Goal: Task Accomplishment & Management: Manage account settings

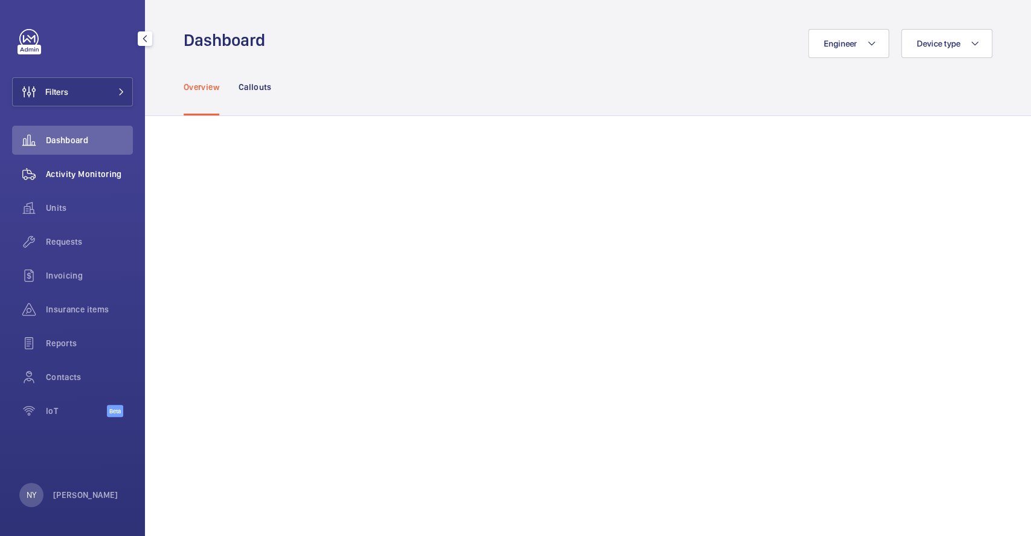
click at [103, 172] on span "Activity Monitoring" at bounding box center [89, 174] width 87 height 12
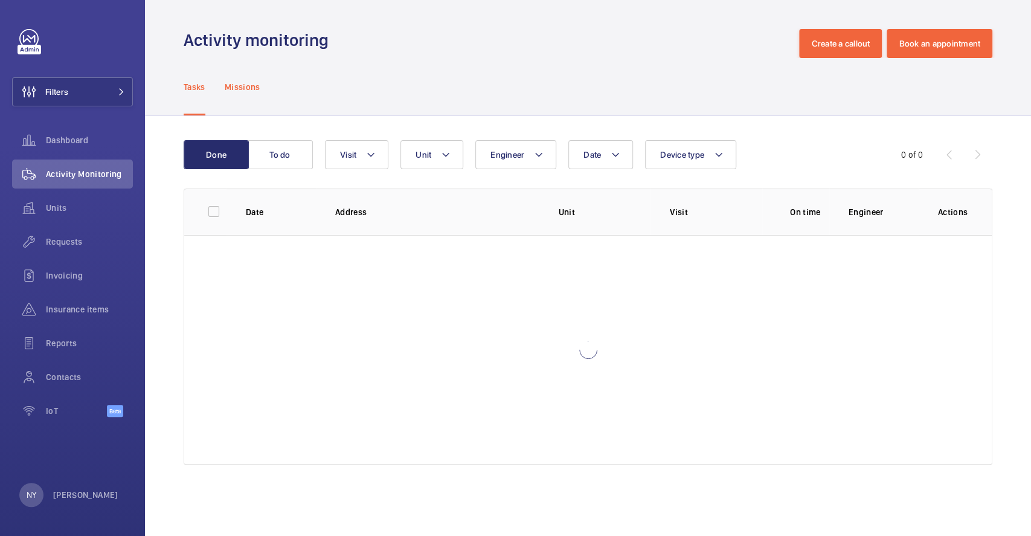
click at [237, 81] on p "Missions" at bounding box center [243, 87] width 36 height 12
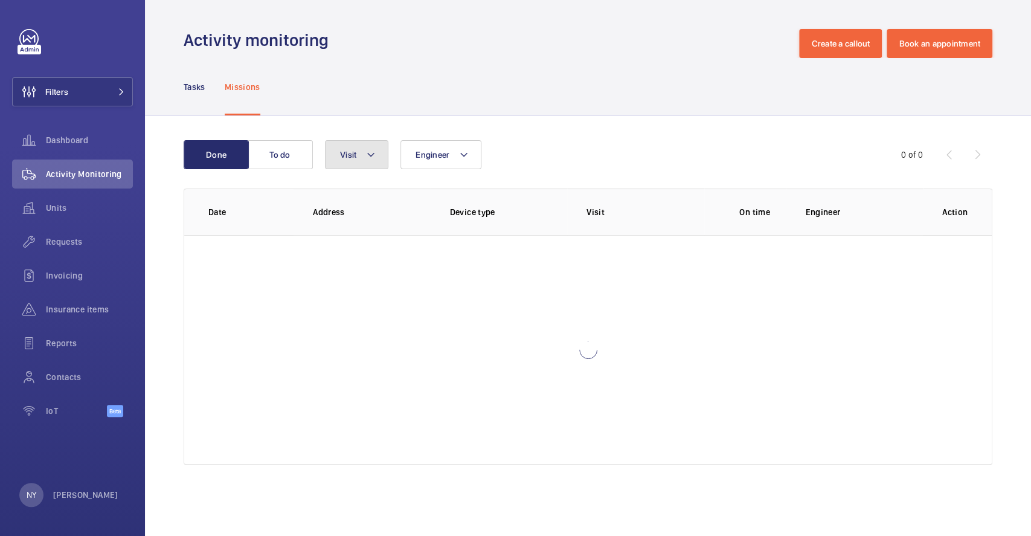
click at [364, 161] on button "Visit" at bounding box center [356, 154] width 63 height 29
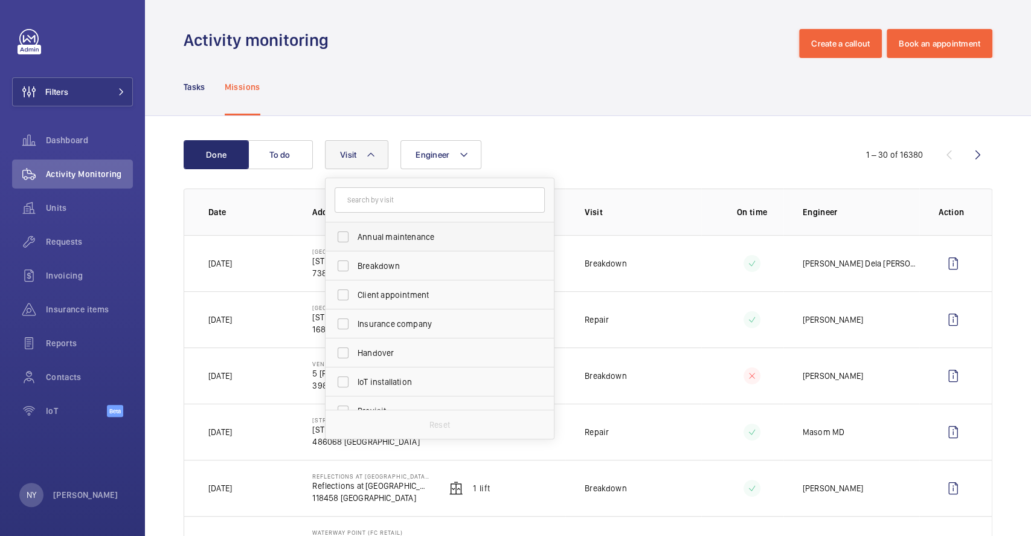
click at [390, 242] on span "Annual maintenance" at bounding box center [441, 237] width 166 height 12
click at [355, 242] on input "Annual maintenance" at bounding box center [343, 237] width 24 height 24
checkbox input "true"
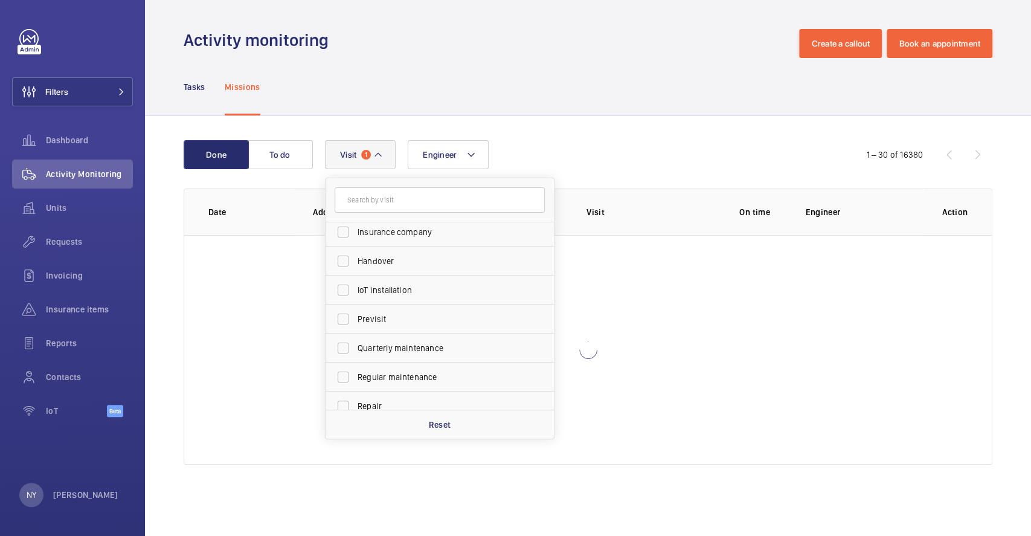
scroll to position [189, 0]
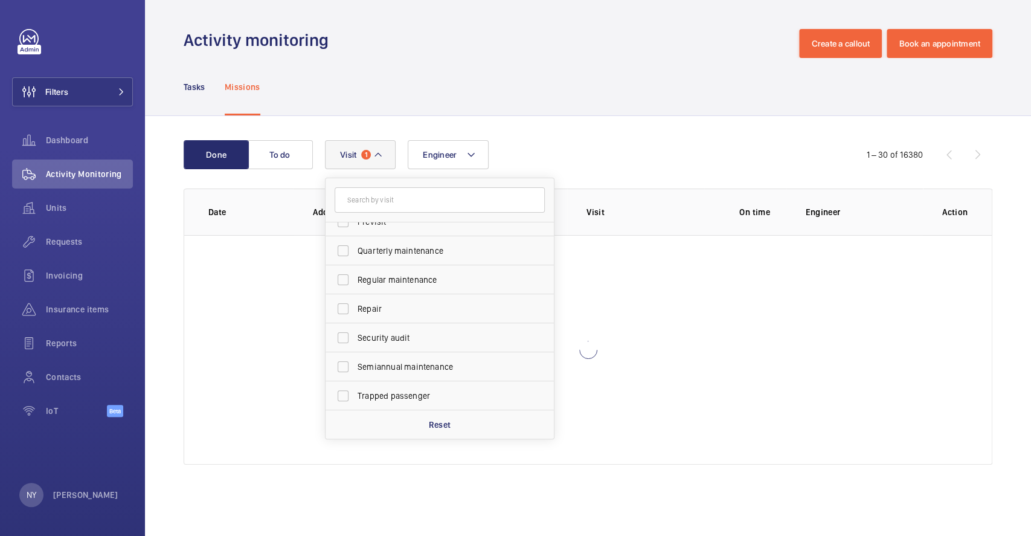
click at [382, 248] on span "Quarterly maintenance" at bounding box center [441, 251] width 166 height 12
click at [355, 248] on input "Quarterly maintenance" at bounding box center [343, 251] width 24 height 24
checkbox input "true"
click at [382, 276] on span "Regular maintenance" at bounding box center [441, 280] width 166 height 12
click at [355, 276] on input "Regular maintenance" at bounding box center [343, 280] width 24 height 24
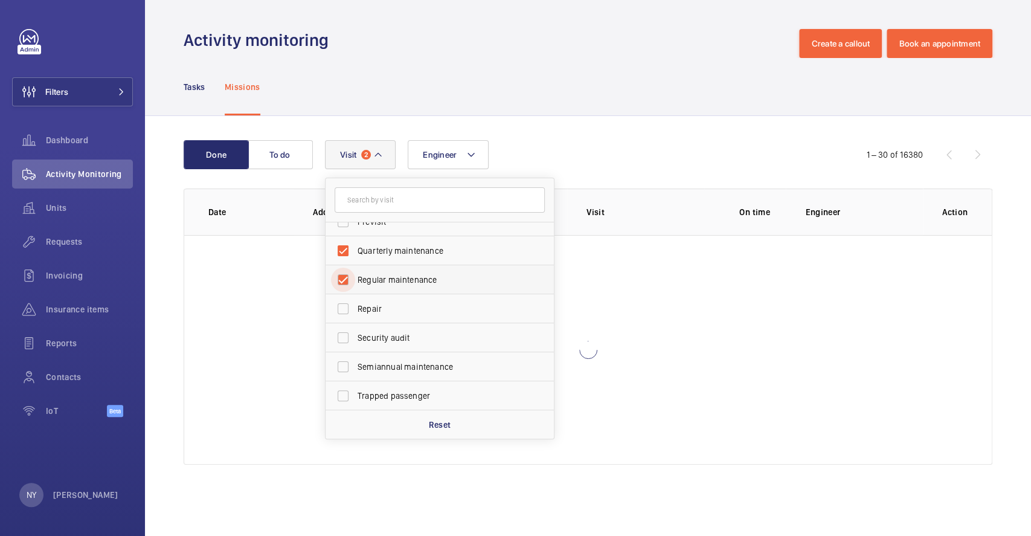
checkbox input "true"
click at [372, 370] on span "Semiannual maintenance" at bounding box center [441, 367] width 166 height 12
click at [355, 370] on input "Semiannual maintenance" at bounding box center [343, 367] width 24 height 24
checkbox input "true"
click at [43, 101] on wm-front-icon-button at bounding box center [29, 91] width 33 height 29
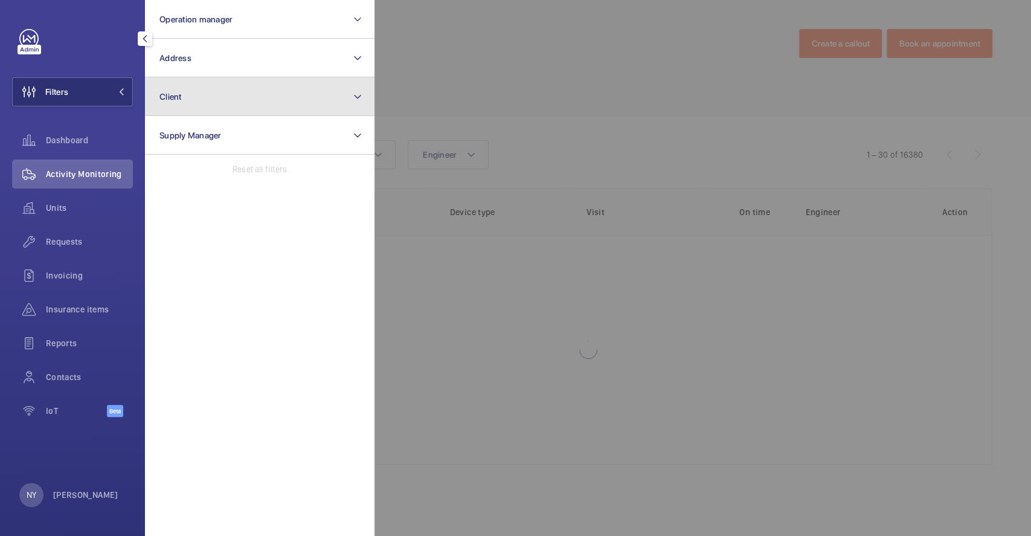
click at [230, 90] on button "Client" at bounding box center [260, 96] width 230 height 39
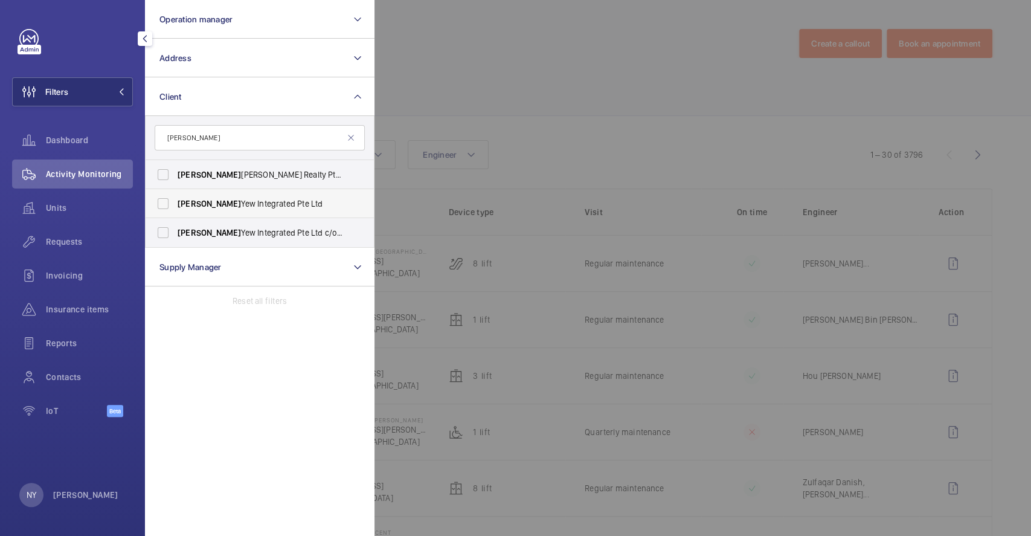
type input "[PERSON_NAME]"
click at [215, 198] on span "Kim Yew Integrated Pte Ltd" at bounding box center [261, 204] width 166 height 12
click at [175, 198] on input "Kim Yew Integrated Pte Ltd" at bounding box center [163, 203] width 24 height 24
checkbox input "true"
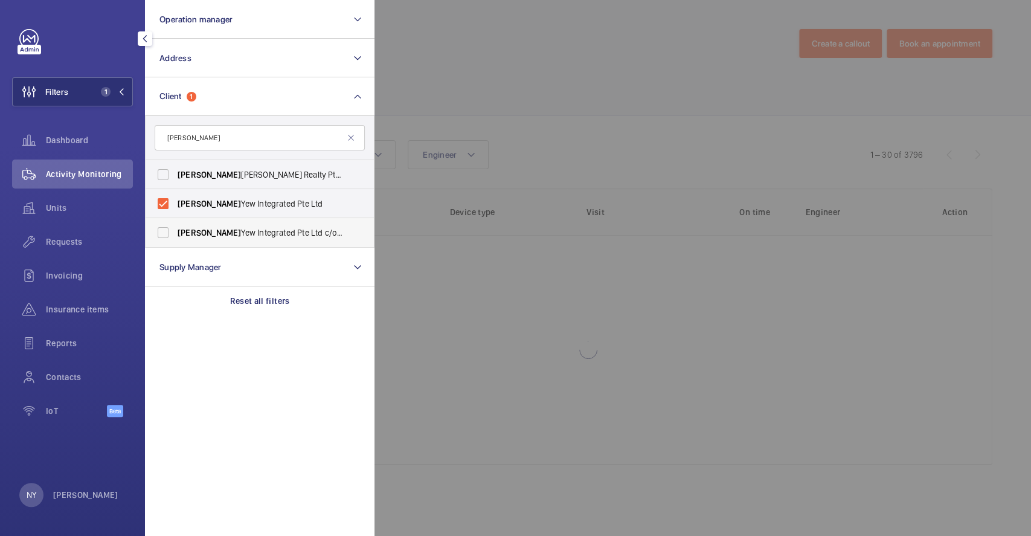
click at [210, 225] on label "Kim Yew Integrated Pte Ltd c/o NLB" at bounding box center [251, 232] width 210 height 29
click at [175, 225] on input "Kim Yew Integrated Pte Ltd c/o NLB" at bounding box center [163, 232] width 24 height 24
checkbox input "true"
click at [515, 41] on div at bounding box center [889, 268] width 1031 height 536
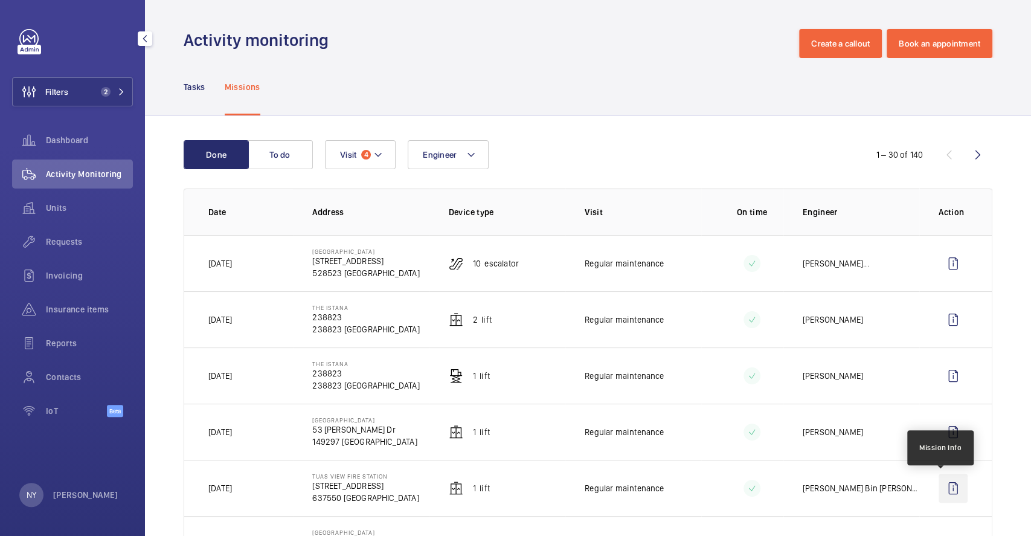
click at [943, 486] on wm-front-icon-button at bounding box center [953, 488] width 29 height 29
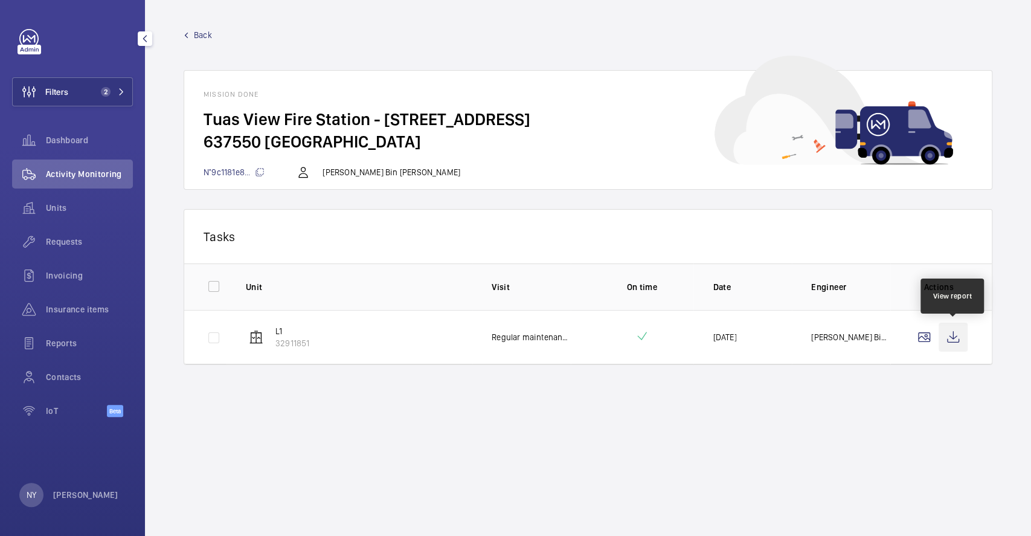
click at [964, 342] on wm-front-icon-button at bounding box center [953, 337] width 29 height 29
click at [198, 34] on span "Back" at bounding box center [203, 35] width 18 height 12
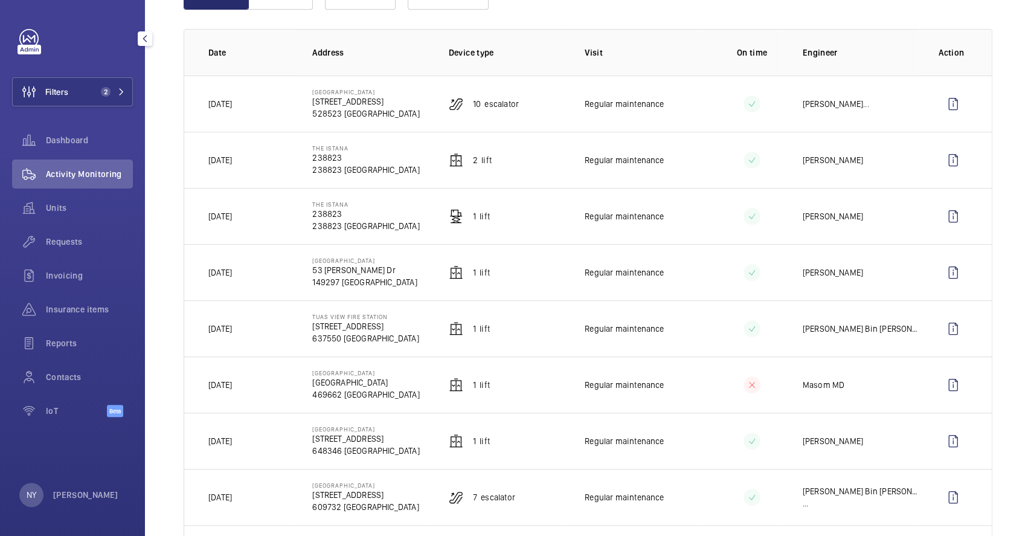
scroll to position [161, 0]
click at [54, 503] on div "NY [PERSON_NAME]" at bounding box center [68, 495] width 99 height 24
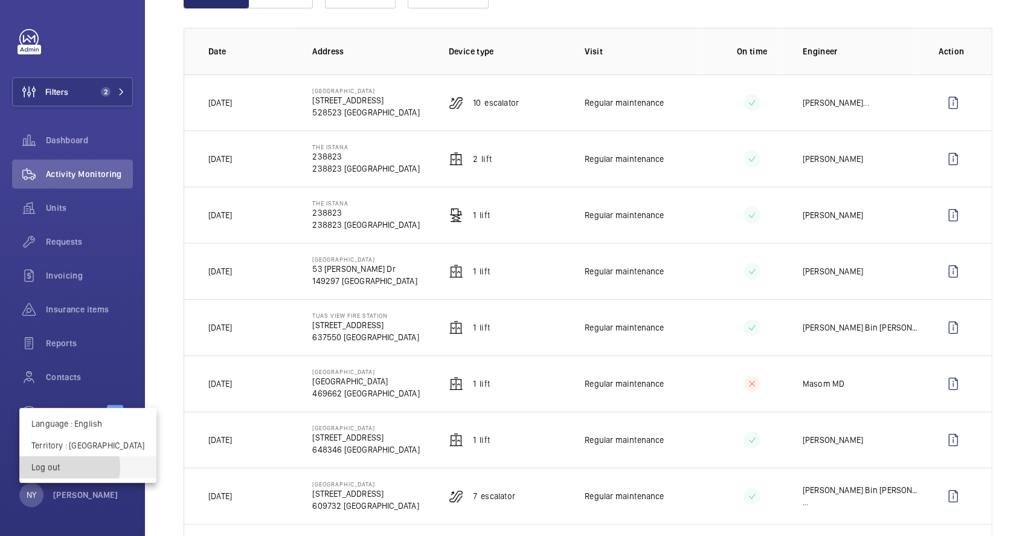
click at [63, 467] on p "Log out" at bounding box center [87, 467] width 113 height 12
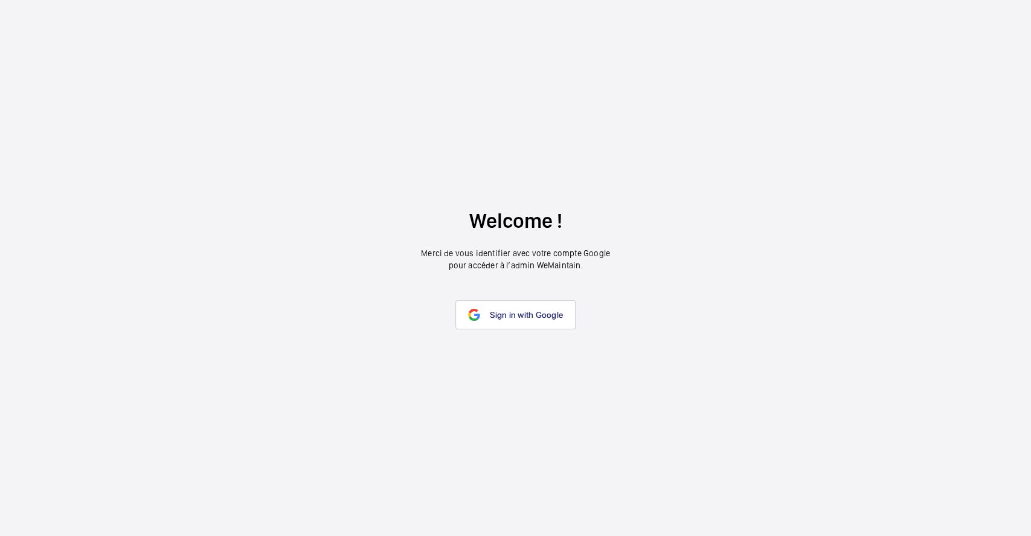
click at [486, 309] on link "Sign in with Google" at bounding box center [515, 314] width 120 height 29
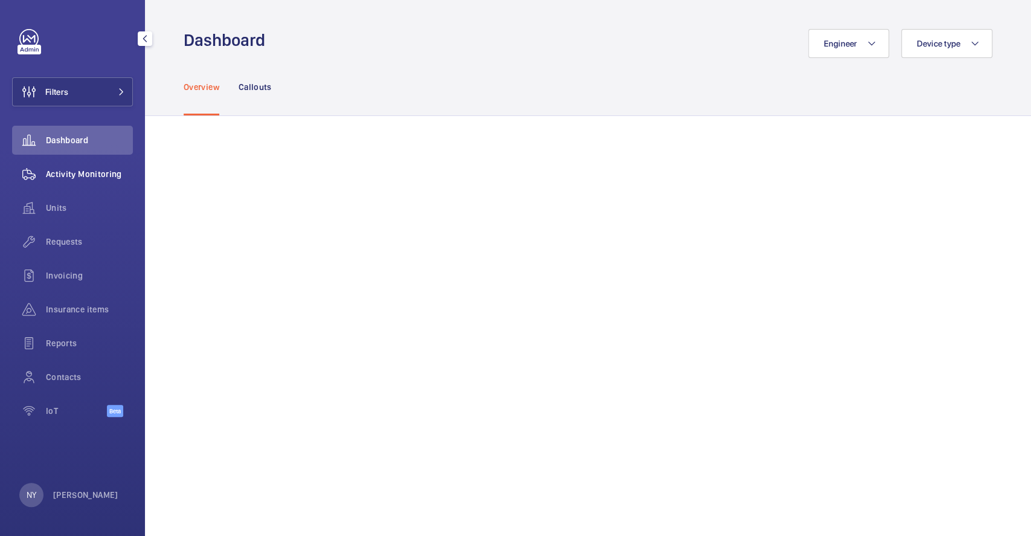
click at [79, 181] on div "Activity Monitoring" at bounding box center [72, 173] width 121 height 29
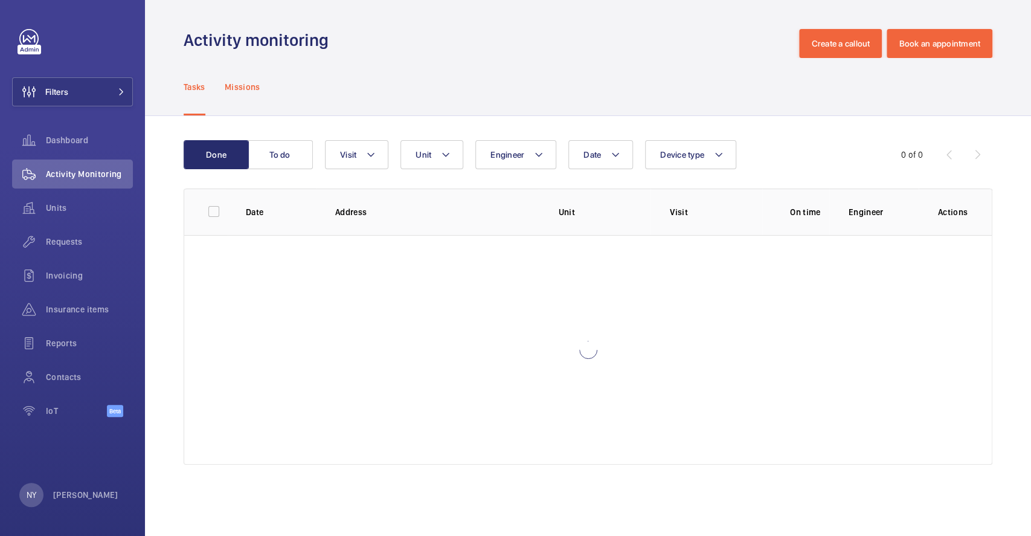
click at [234, 89] on p "Missions" at bounding box center [243, 87] width 36 height 12
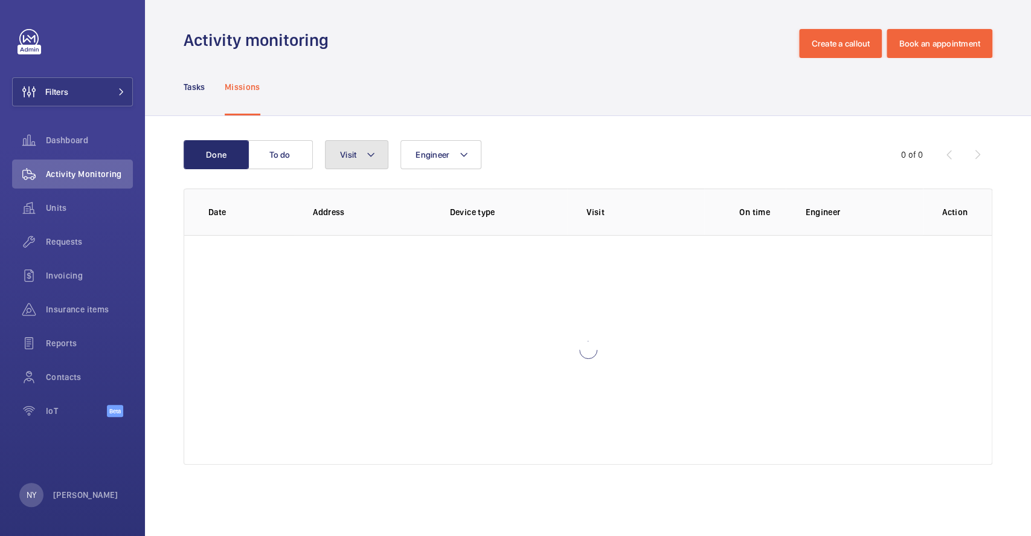
click at [343, 154] on span "Visit" at bounding box center [348, 155] width 16 height 10
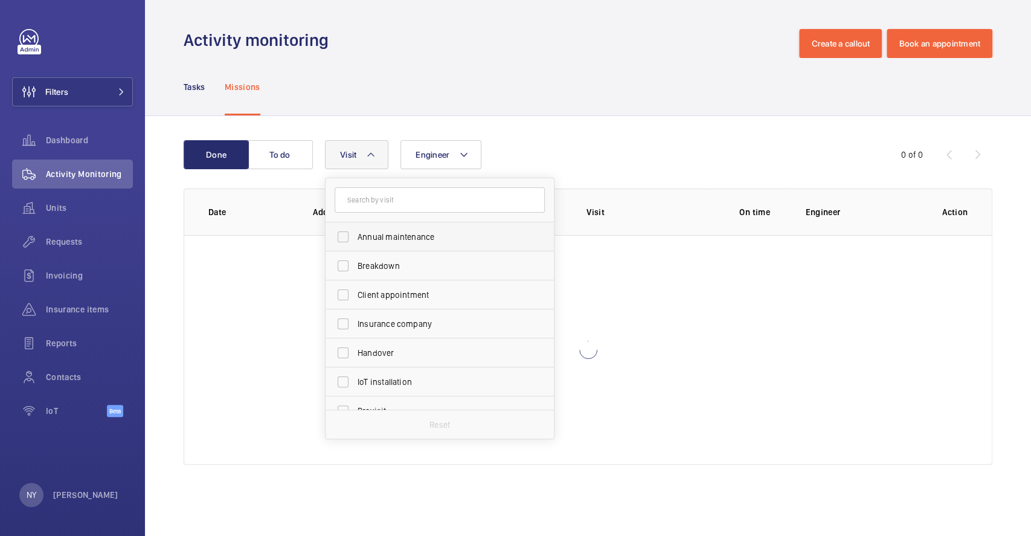
click at [377, 244] on label "Annual maintenance" at bounding box center [431, 236] width 210 height 29
click at [355, 244] on input "Annual maintenance" at bounding box center [343, 237] width 24 height 24
checkbox input "true"
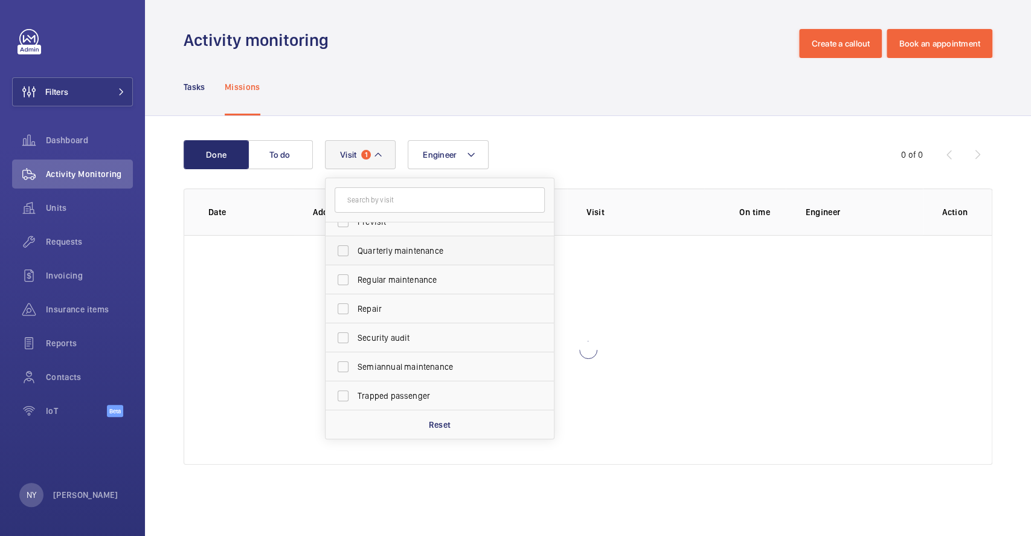
click at [405, 259] on label "Quarterly maintenance" at bounding box center [431, 250] width 210 height 29
click at [355, 259] on input "Quarterly maintenance" at bounding box center [343, 251] width 24 height 24
click at [406, 259] on label "Quarterly maintenance" at bounding box center [431, 250] width 210 height 29
click at [355, 259] on input "Quarterly maintenance" at bounding box center [343, 251] width 24 height 24
checkbox input "false"
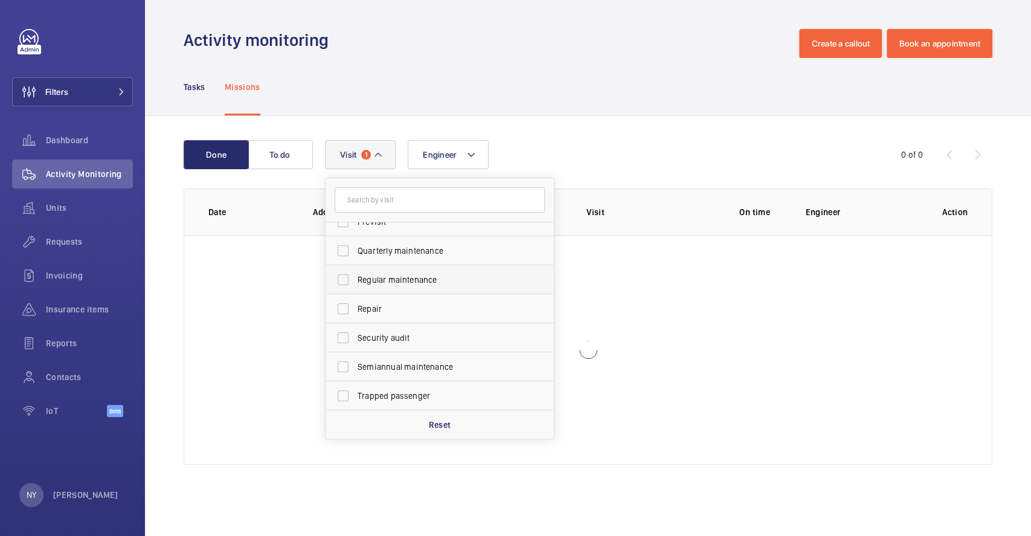
click at [403, 278] on span "Regular maintenance" at bounding box center [441, 280] width 166 height 12
click at [355, 278] on input "Regular maintenance" at bounding box center [343, 280] width 24 height 24
checkbox input "true"
click at [417, 251] on span "Quarterly maintenance" at bounding box center [441, 251] width 166 height 12
click at [355, 251] on input "Quarterly maintenance" at bounding box center [343, 251] width 24 height 24
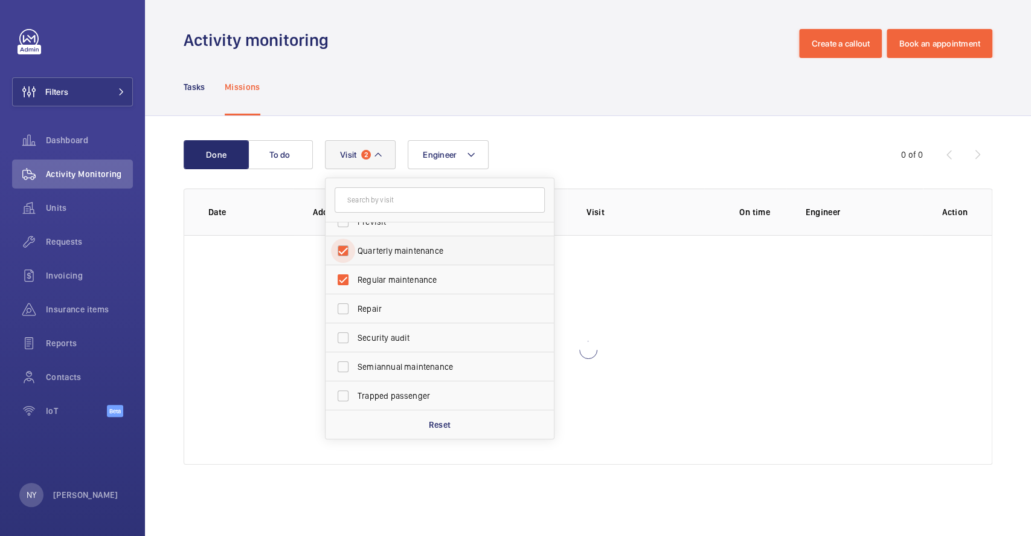
checkbox input "true"
click at [419, 369] on span "Semiannual maintenance" at bounding box center [441, 367] width 166 height 12
click at [355, 369] on input "Semiannual maintenance" at bounding box center [343, 367] width 24 height 24
checkbox input "true"
click at [57, 94] on span "Filters" at bounding box center [56, 92] width 23 height 12
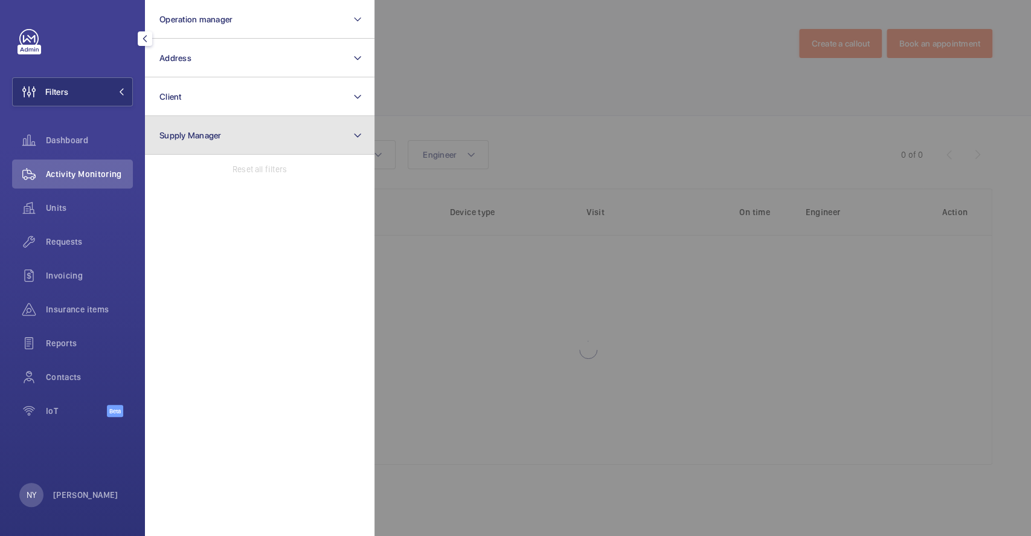
click at [260, 116] on button "Supply Manager" at bounding box center [260, 135] width 230 height 39
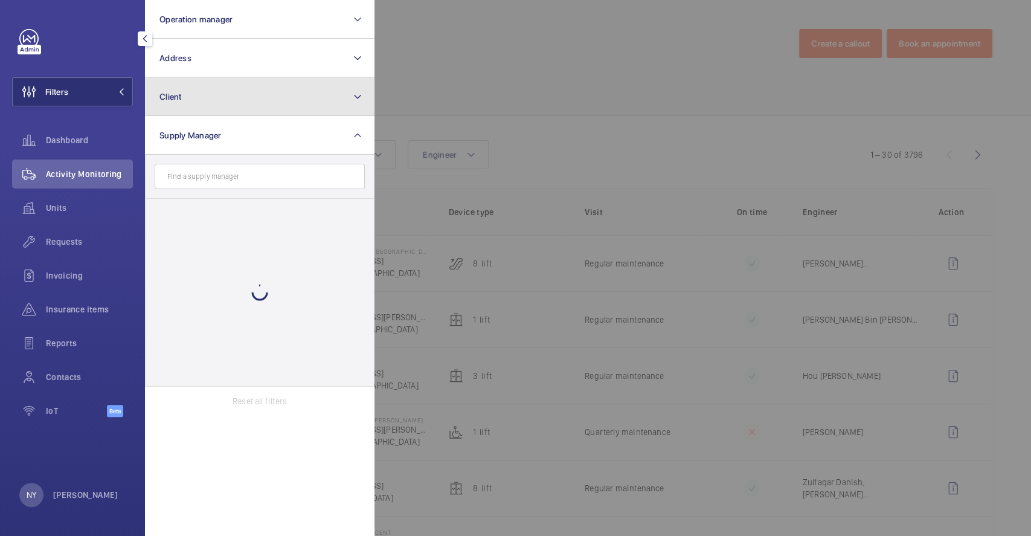
click at [265, 100] on button "Client" at bounding box center [260, 96] width 230 height 39
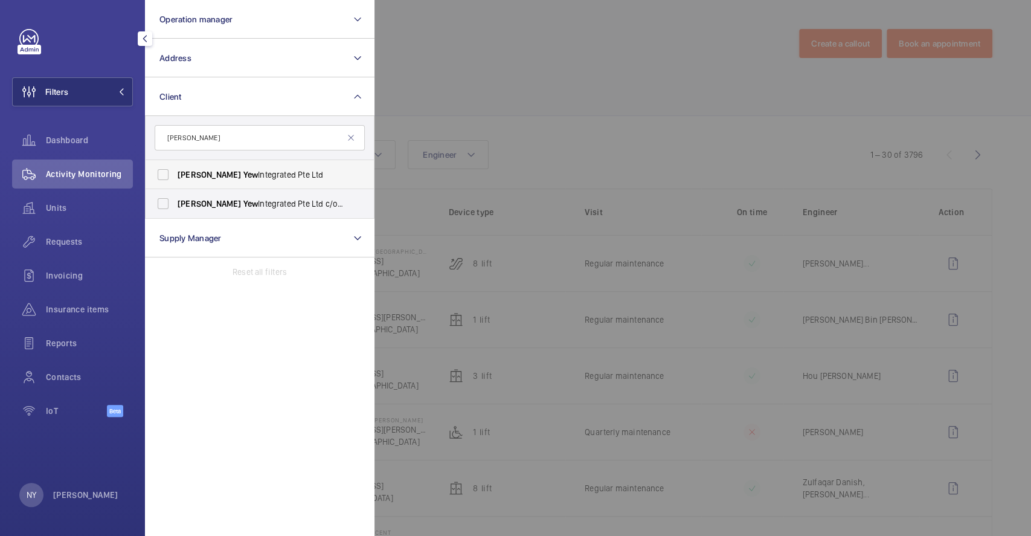
type input "[PERSON_NAME]"
click at [244, 173] on span "[PERSON_NAME] Yew Integrated Pte Ltd" at bounding box center [261, 175] width 166 height 12
click at [175, 173] on input "[PERSON_NAME] Yew Integrated Pte Ltd" at bounding box center [163, 174] width 24 height 24
checkbox input "true"
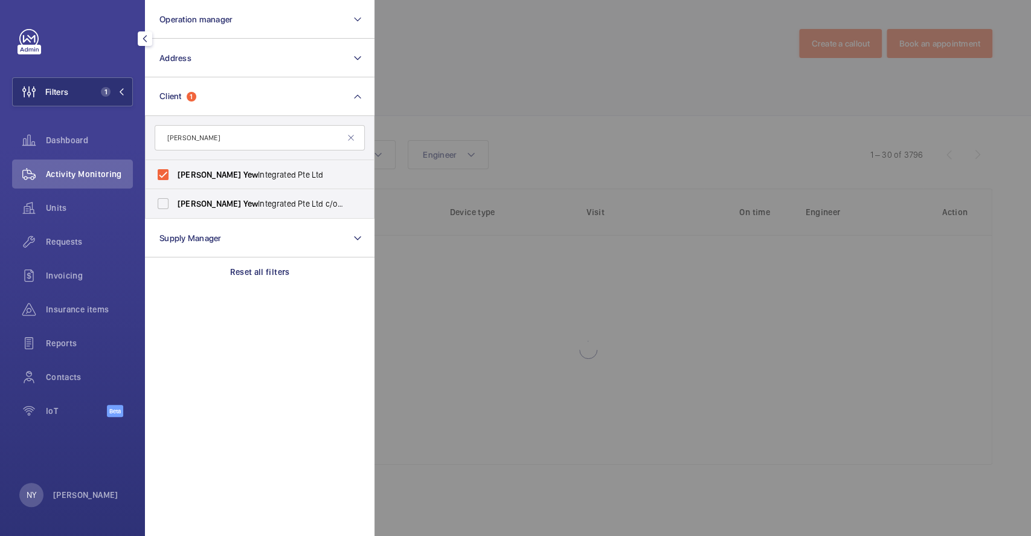
click at [626, 69] on div at bounding box center [889, 268] width 1031 height 536
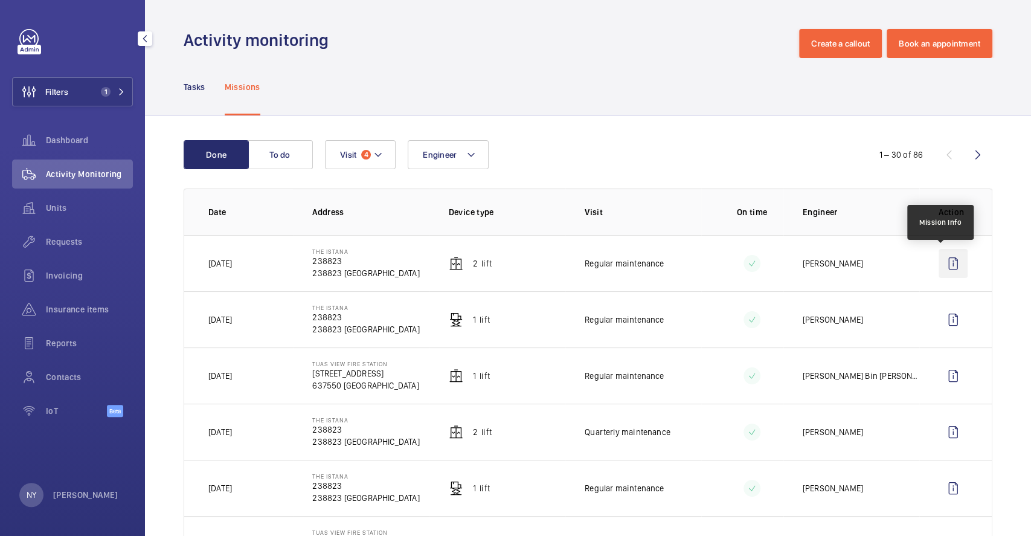
click at [945, 259] on wm-front-icon-button at bounding box center [953, 263] width 29 height 29
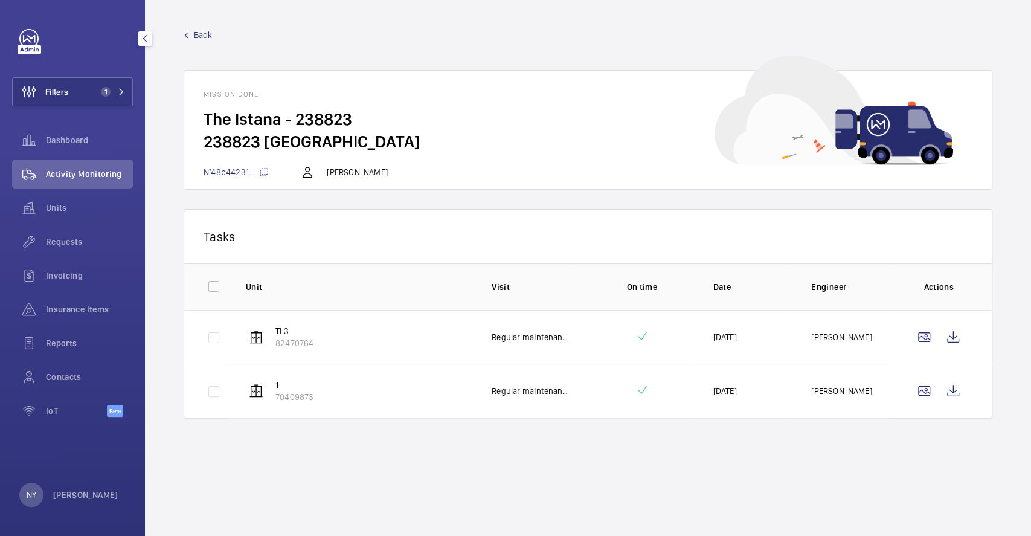
click at [196, 35] on span "Back" at bounding box center [203, 35] width 18 height 12
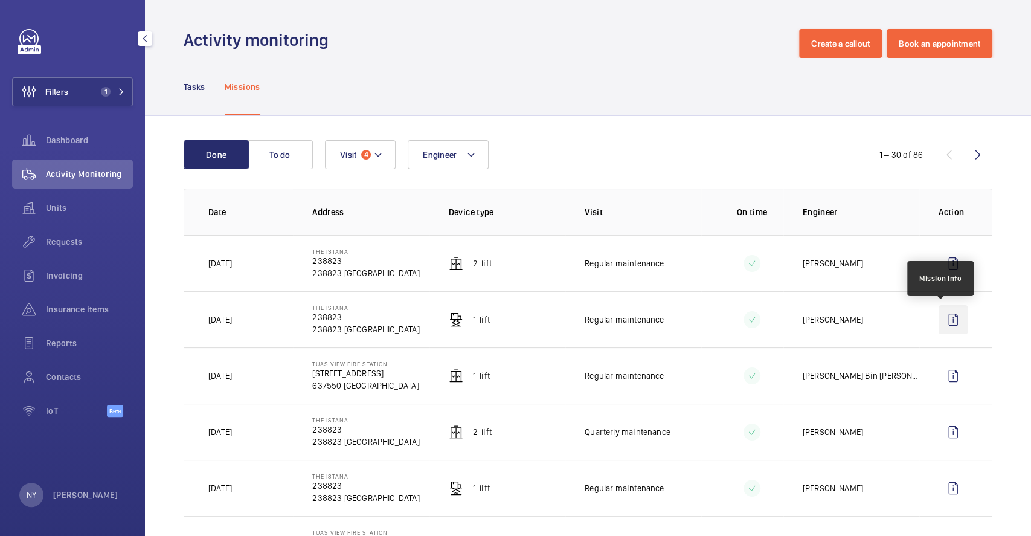
click at [952, 324] on wm-front-icon-button at bounding box center [953, 319] width 29 height 29
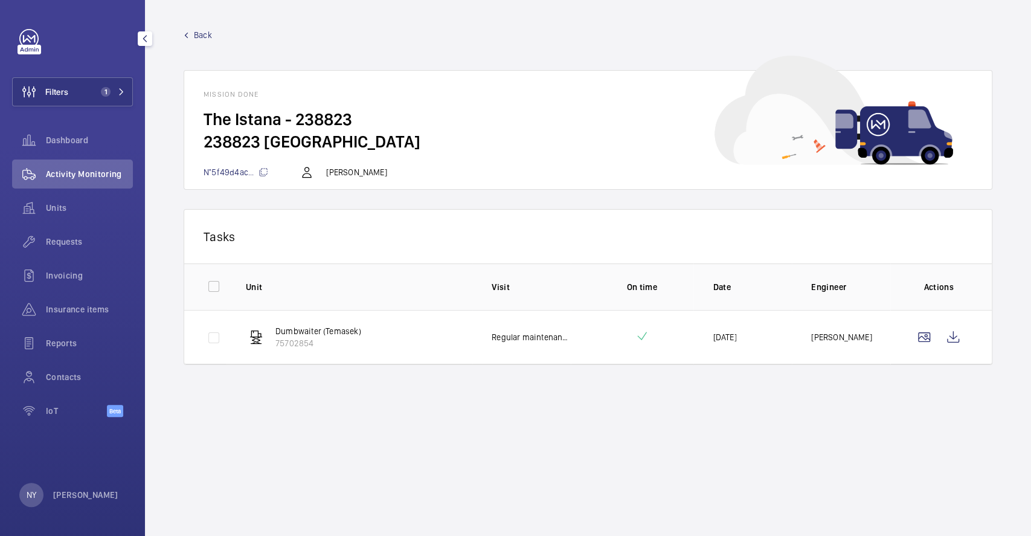
click at [198, 37] on span "Back" at bounding box center [203, 35] width 18 height 12
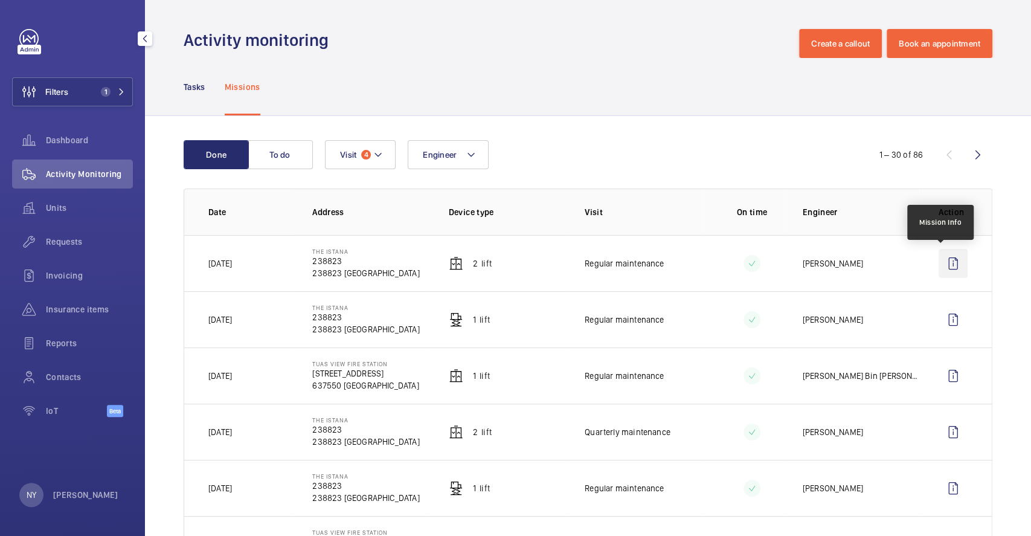
click at [949, 275] on wm-front-icon-button at bounding box center [953, 263] width 29 height 29
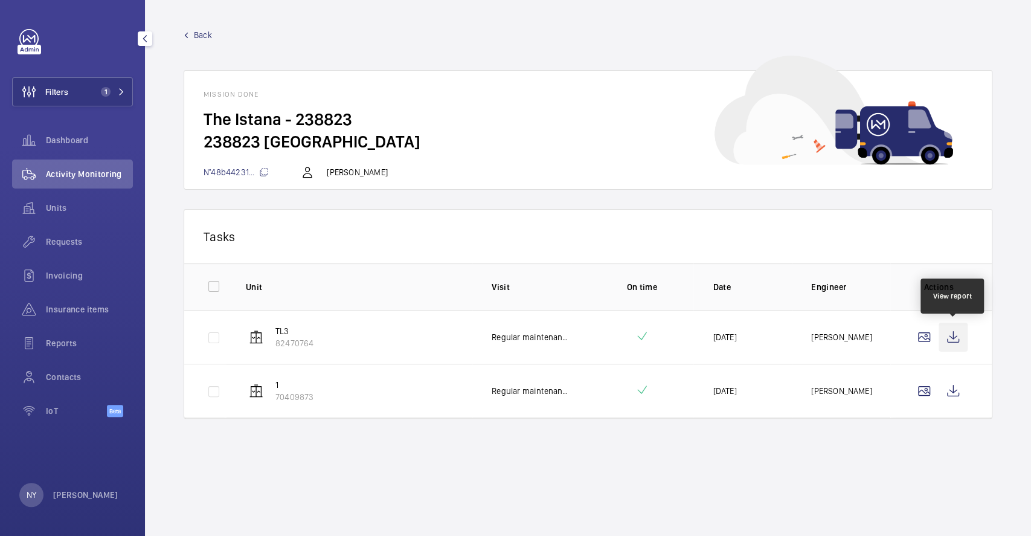
click at [957, 338] on wm-front-icon-button at bounding box center [953, 337] width 29 height 29
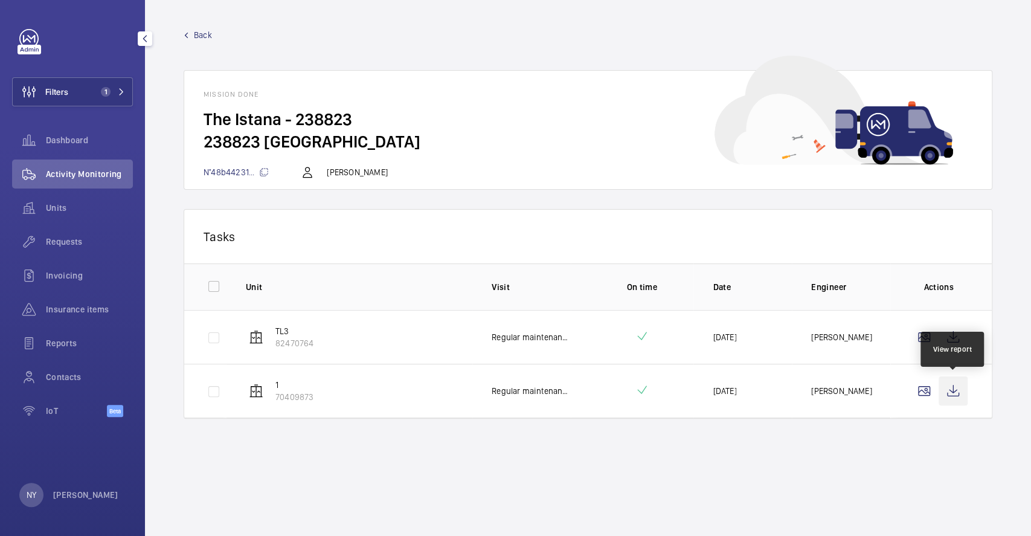
click at [947, 391] on wm-front-icon-button at bounding box center [953, 390] width 29 height 29
click at [77, 485] on div "NY [PERSON_NAME]" at bounding box center [68, 495] width 99 height 24
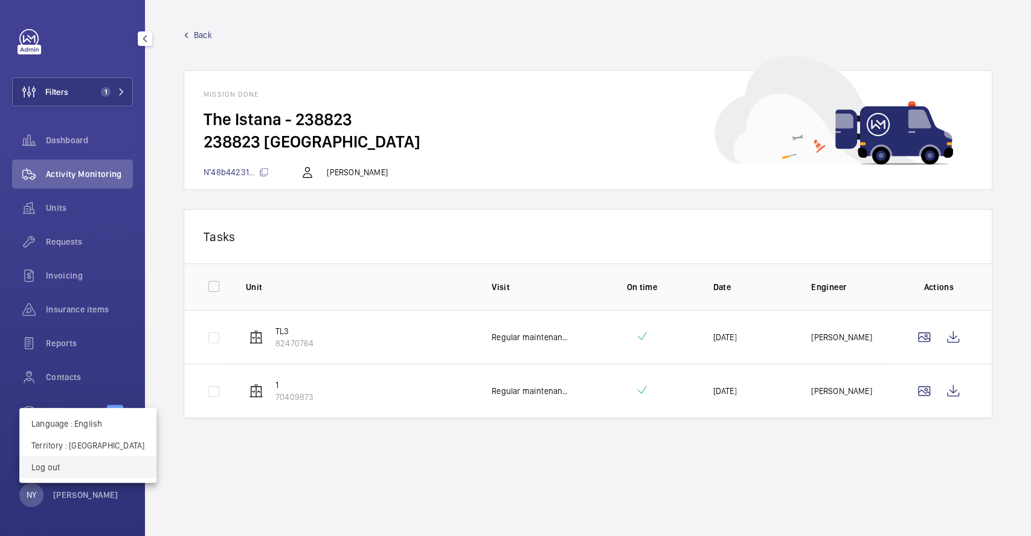
click at [86, 469] on p "Log out" at bounding box center [87, 467] width 113 height 12
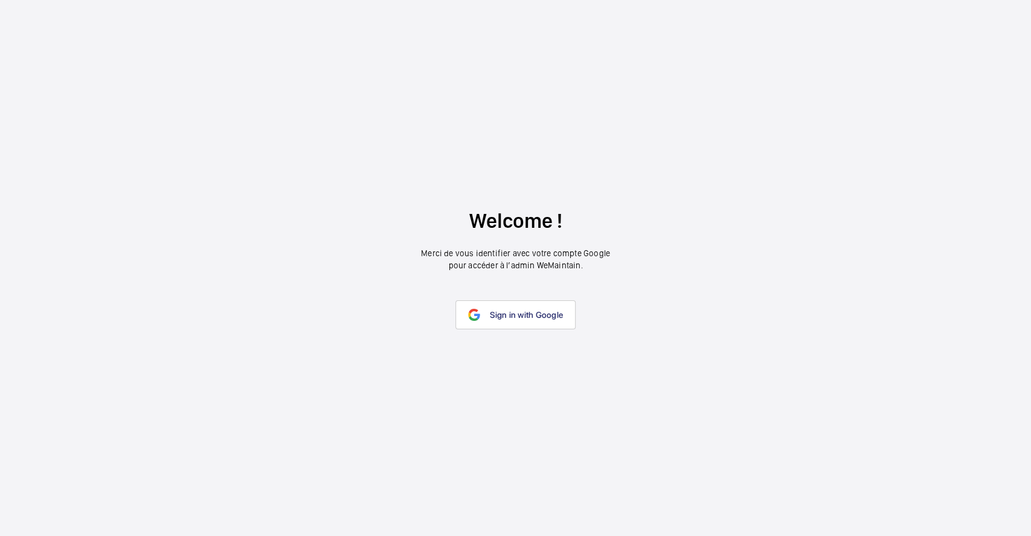
click at [530, 313] on span "Sign in with Google" at bounding box center [526, 315] width 73 height 10
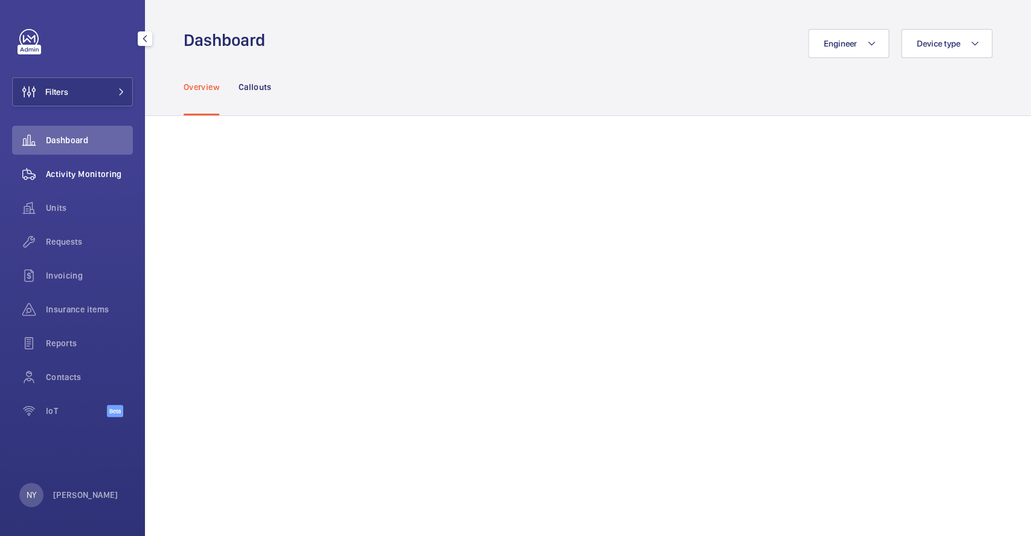
click at [101, 177] on span "Activity Monitoring" at bounding box center [89, 174] width 87 height 12
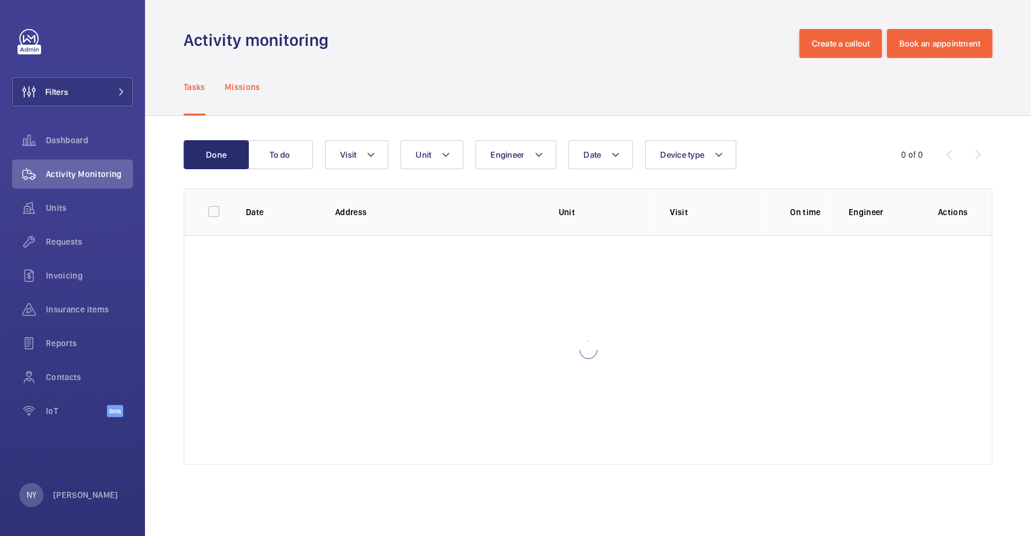
click at [243, 84] on p "Missions" at bounding box center [243, 87] width 36 height 12
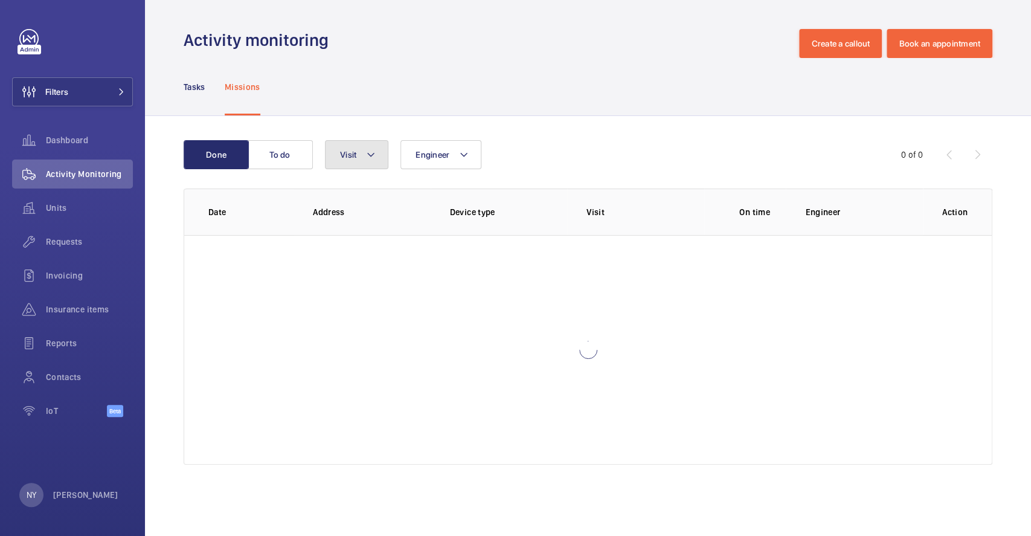
click at [336, 143] on button "Visit" at bounding box center [356, 154] width 63 height 29
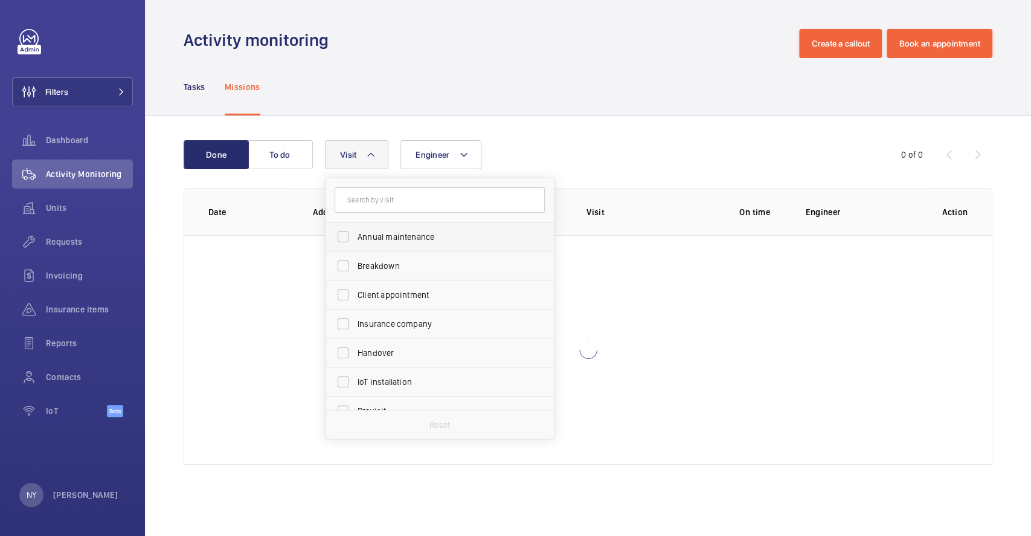
click at [371, 233] on span "Annual maintenance" at bounding box center [441, 237] width 166 height 12
click at [355, 233] on input "Annual maintenance" at bounding box center [343, 237] width 24 height 24
checkbox input "true"
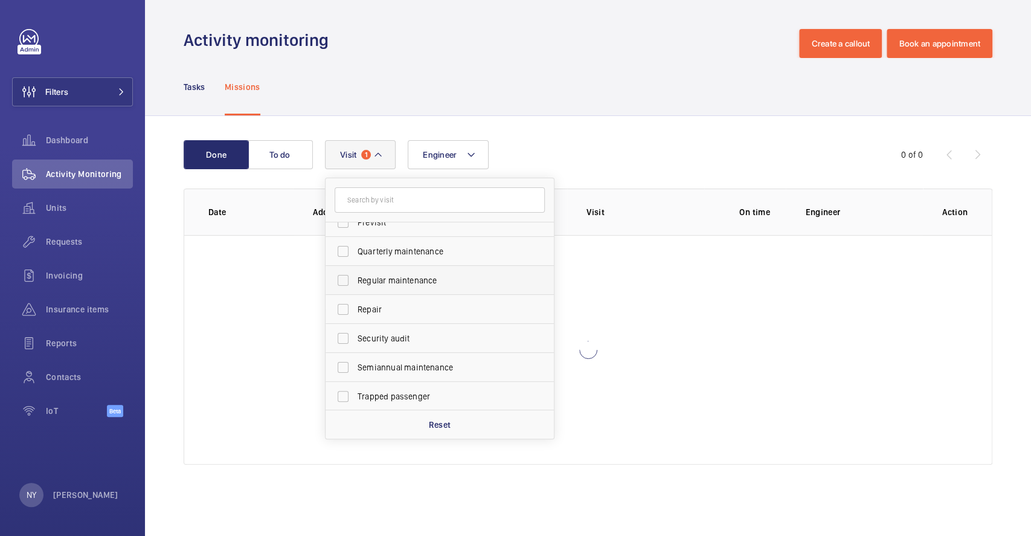
scroll to position [189, 0]
click at [400, 259] on label "Quarterly maintenance" at bounding box center [431, 250] width 210 height 29
click at [355, 259] on input "Quarterly maintenance" at bounding box center [343, 251] width 24 height 24
checkbox input "true"
click at [398, 292] on label "Regular maintenance" at bounding box center [431, 279] width 210 height 29
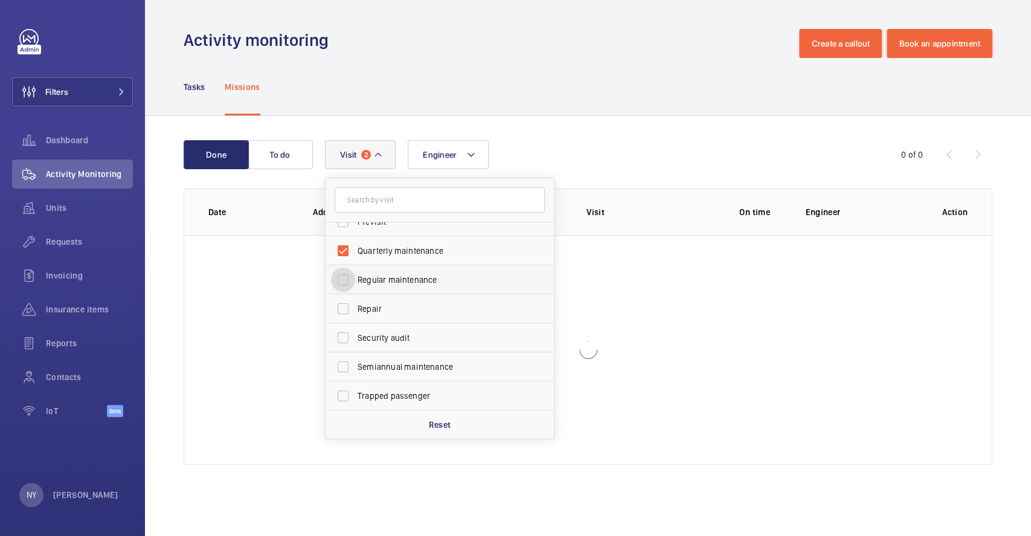
click at [355, 292] on input "Regular maintenance" at bounding box center [343, 280] width 24 height 24
checkbox input "true"
click at [402, 365] on span "Semiannual maintenance" at bounding box center [441, 367] width 166 height 12
click at [355, 365] on input "Semiannual maintenance" at bounding box center [343, 367] width 24 height 24
checkbox input "true"
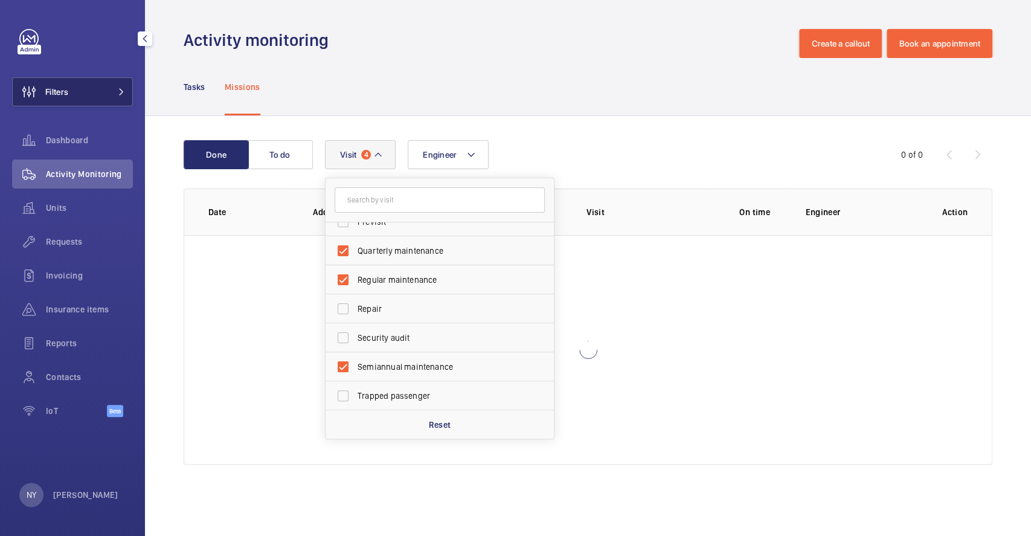
click at [60, 91] on span "Filters" at bounding box center [56, 92] width 23 height 12
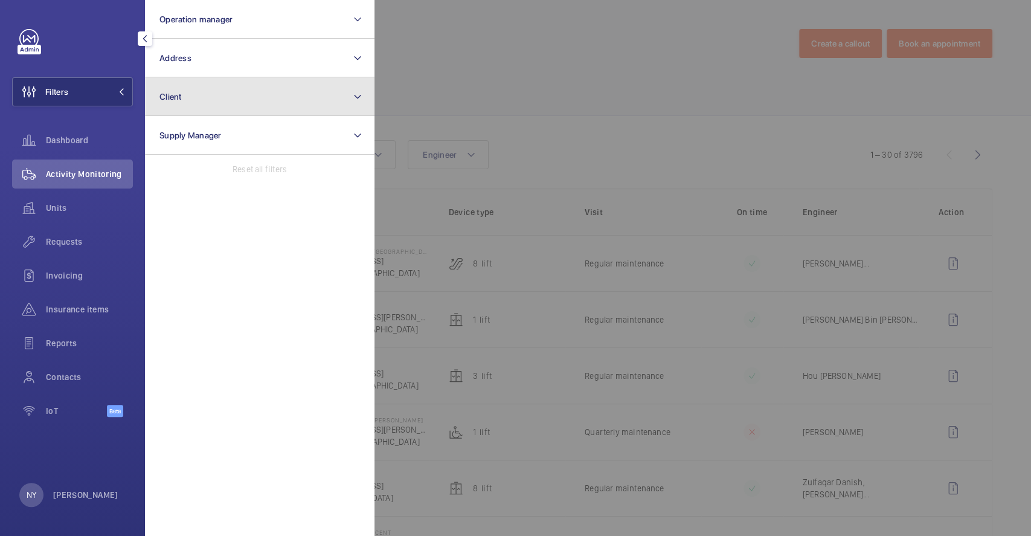
click at [251, 94] on button "Client" at bounding box center [260, 96] width 230 height 39
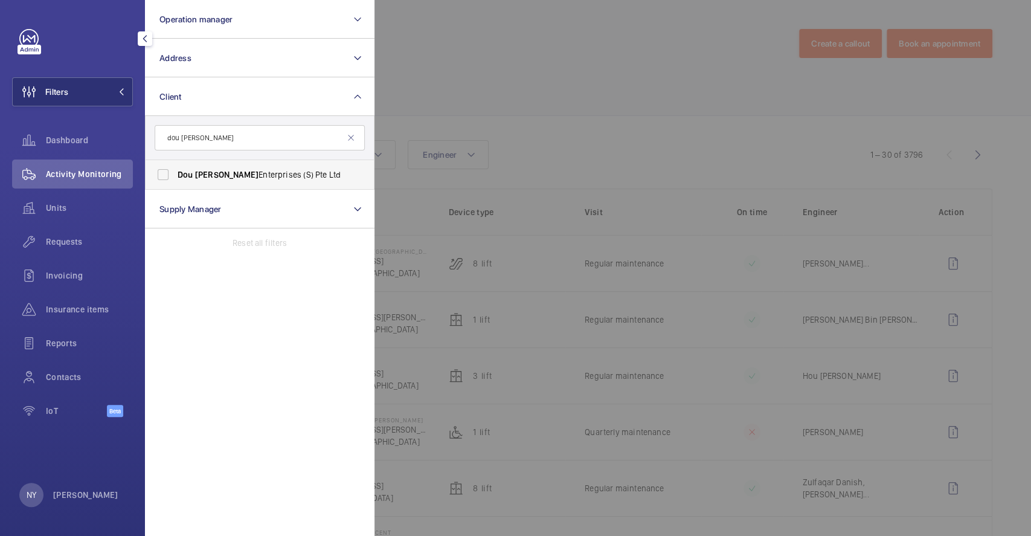
type input "dou yee"
click at [234, 176] on span "Dou Yee Enterprises (S) Pte Ltd" at bounding box center [261, 175] width 166 height 12
click at [175, 176] on input "Dou Yee Enterprises (S) Pte Ltd" at bounding box center [163, 174] width 24 height 24
checkbox input "true"
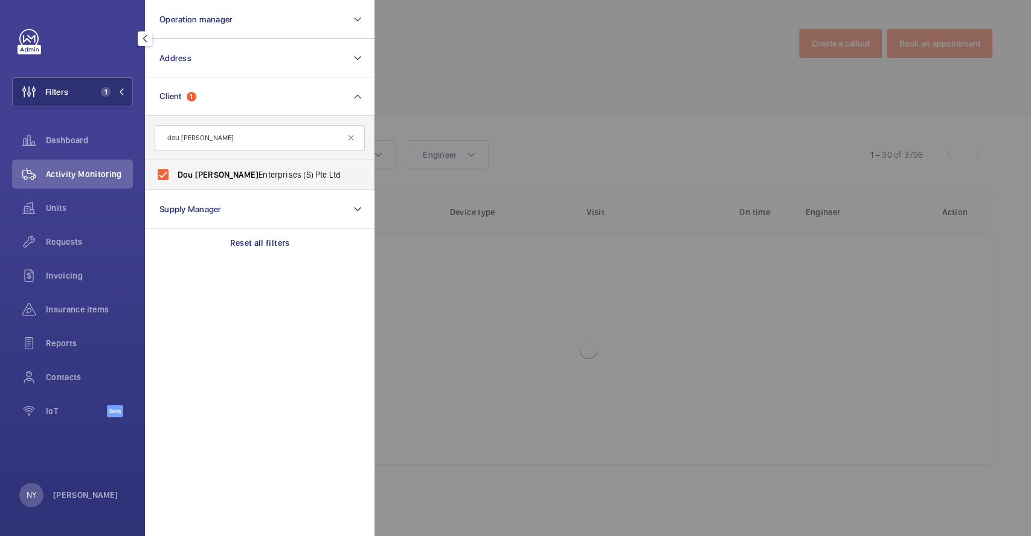
click at [596, 81] on div at bounding box center [889, 268] width 1031 height 536
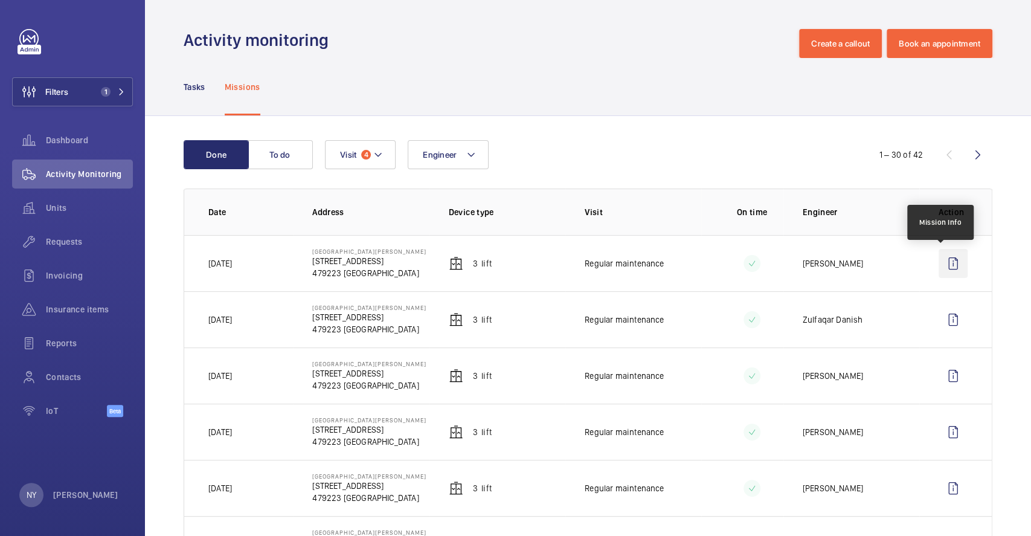
click at [947, 260] on wm-front-icon-button at bounding box center [953, 263] width 29 height 29
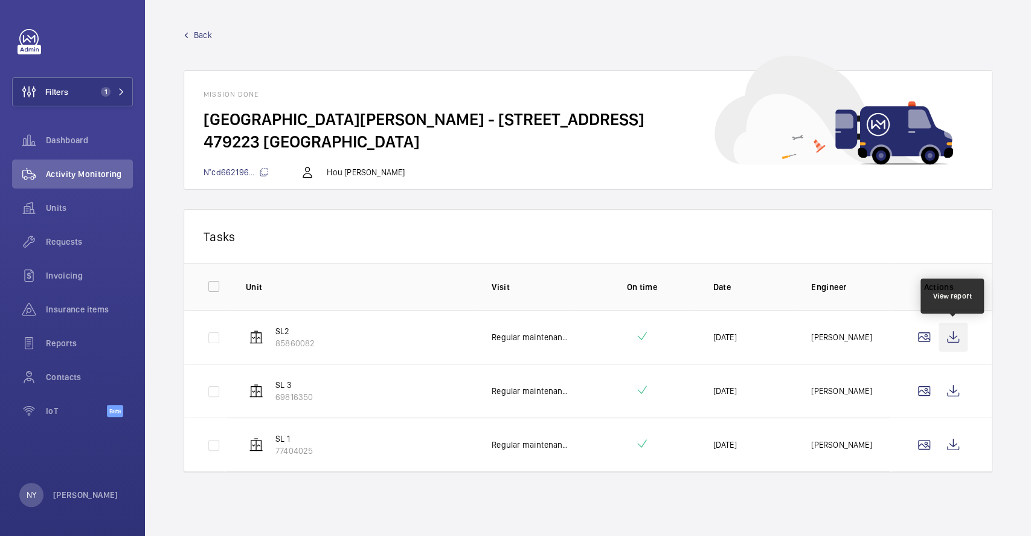
click at [959, 339] on wm-front-icon-button at bounding box center [953, 337] width 29 height 29
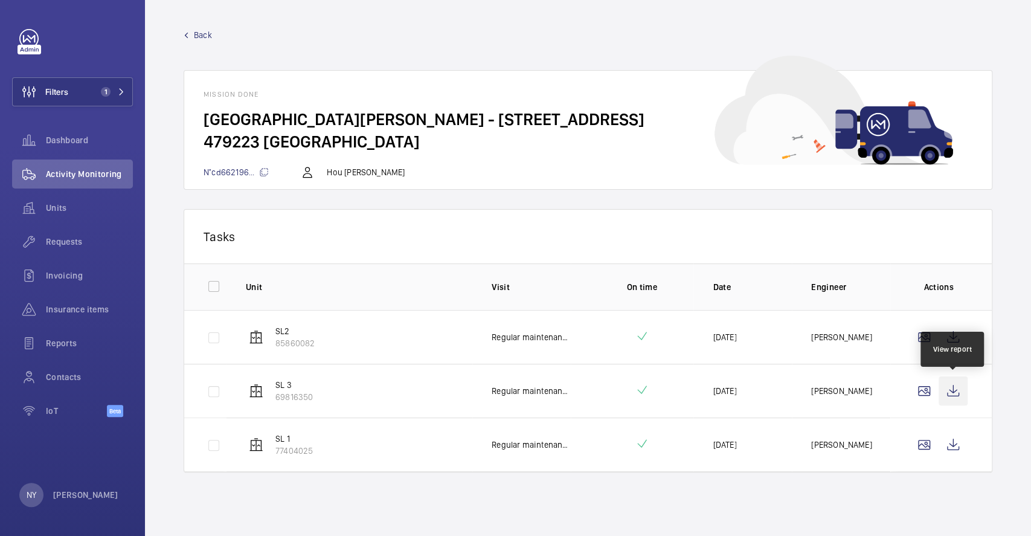
click at [959, 384] on wm-front-icon-button at bounding box center [953, 390] width 29 height 29
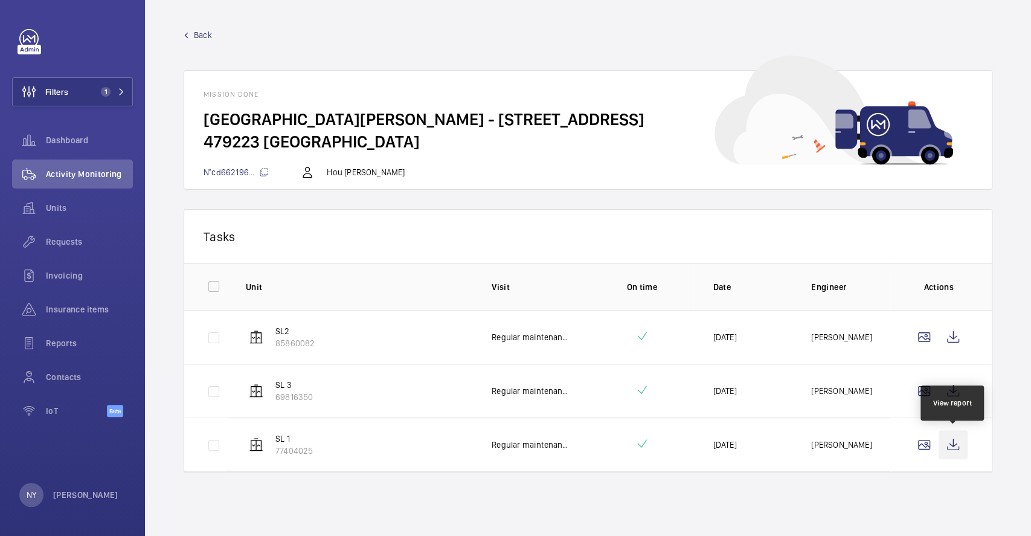
click at [952, 449] on wm-front-icon-button at bounding box center [953, 444] width 29 height 29
click at [40, 487] on div "NY" at bounding box center [31, 495] width 24 height 24
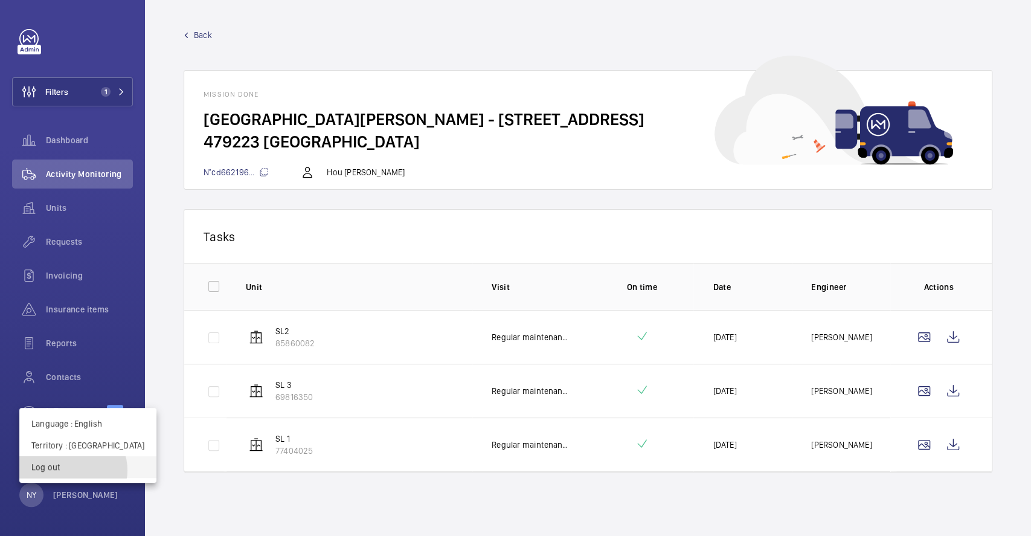
click at [72, 470] on p "Log out" at bounding box center [87, 467] width 113 height 12
